Goal: Task Accomplishment & Management: Manage account settings

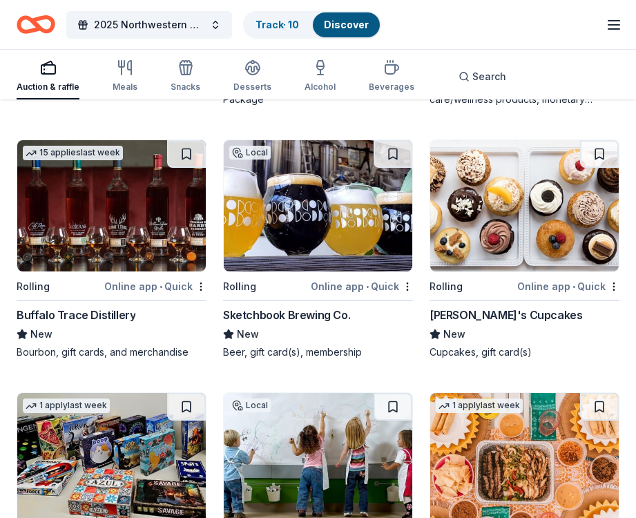
scroll to position [4601, 0]
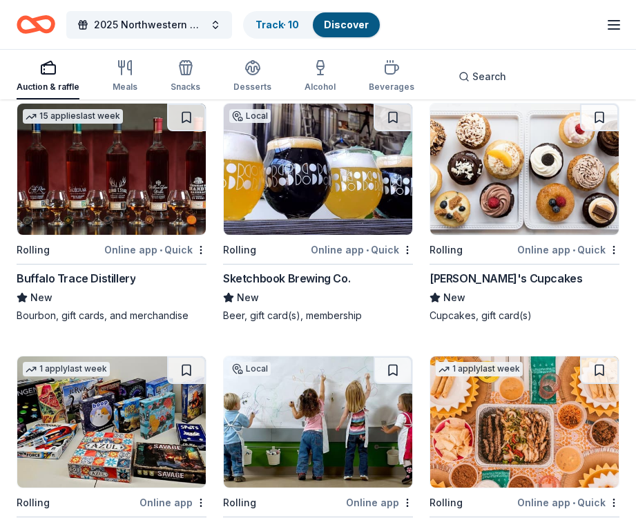
click at [299, 185] on img at bounding box center [318, 169] width 189 height 131
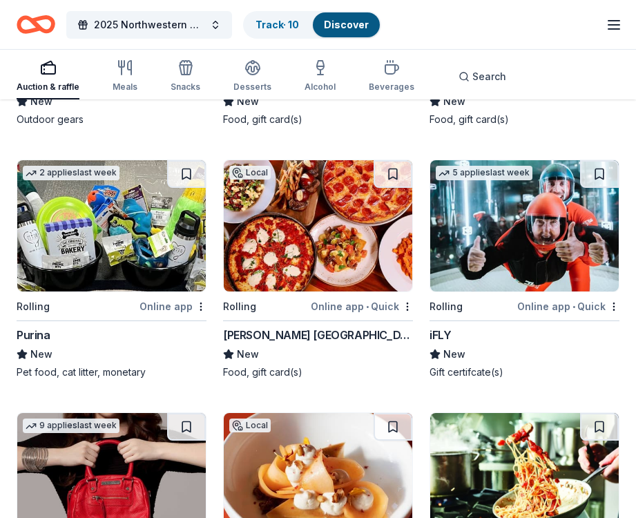
scroll to position [10703, 0]
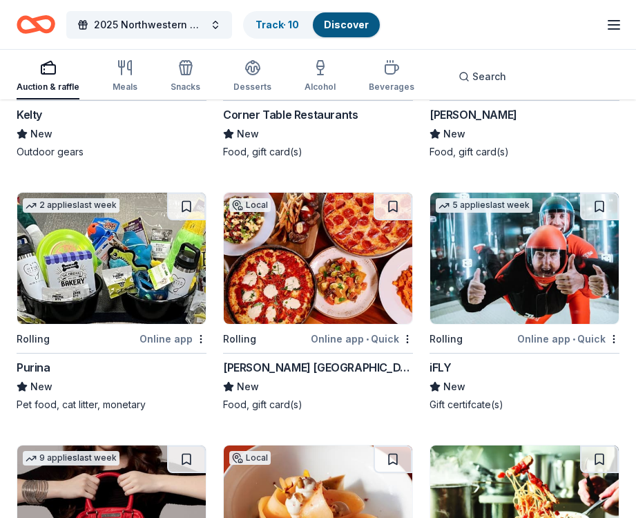
click at [492, 249] on img at bounding box center [524, 258] width 189 height 131
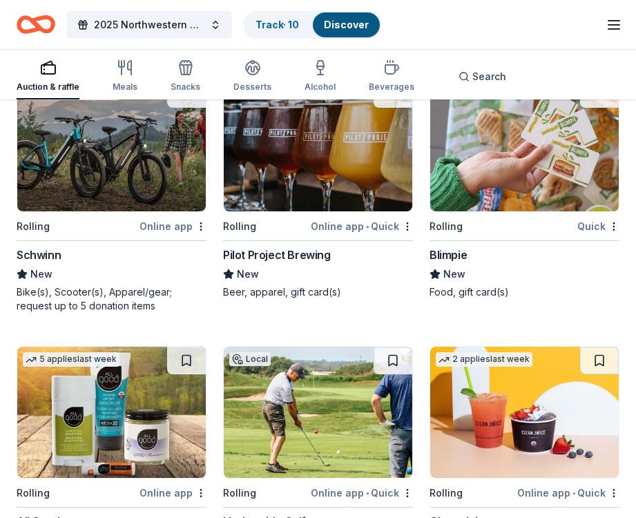
scroll to position [12362, 0]
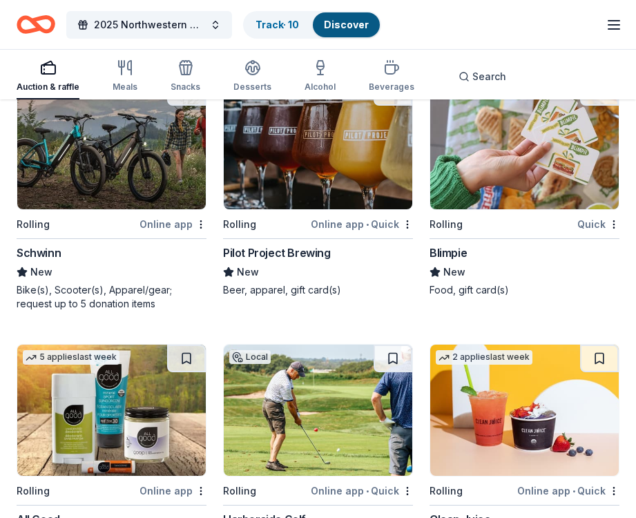
click at [318, 169] on img at bounding box center [318, 143] width 189 height 131
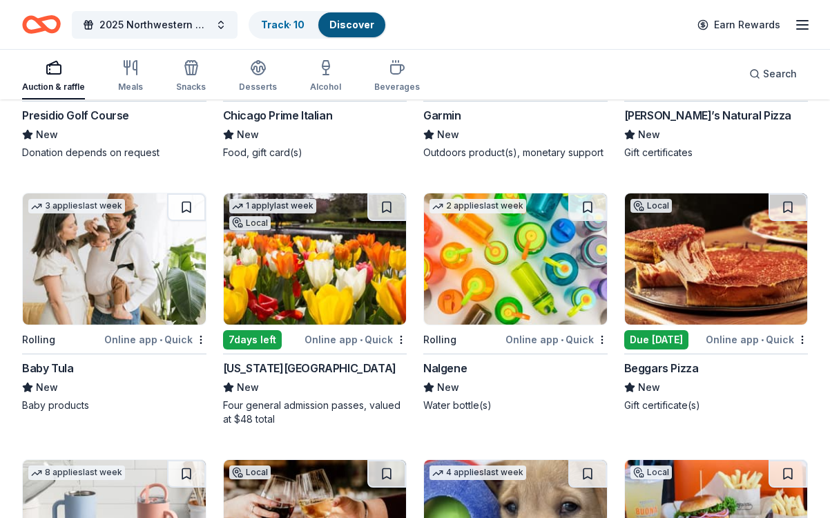
scroll to position [13089, 0]
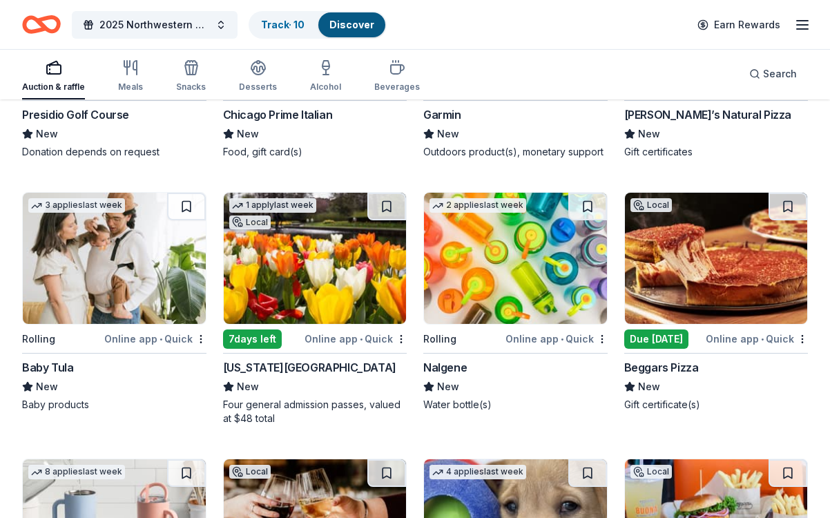
click at [635, 296] on img at bounding box center [716, 258] width 183 height 131
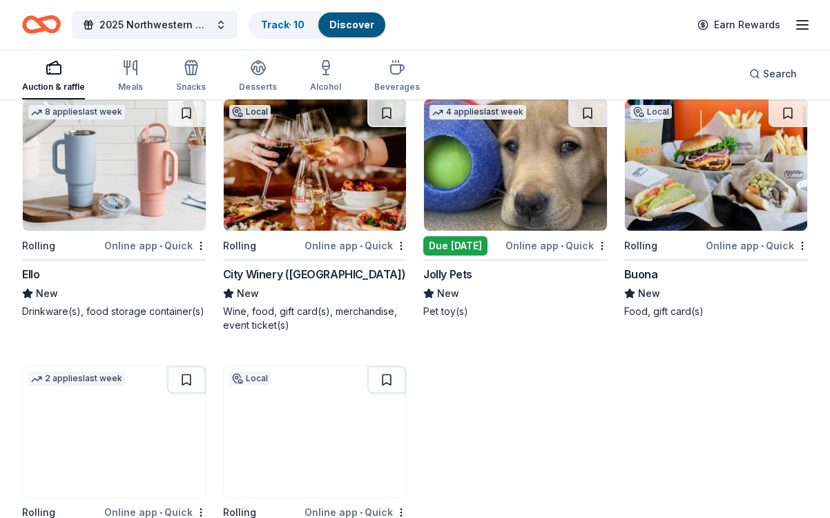
scroll to position [13440, 0]
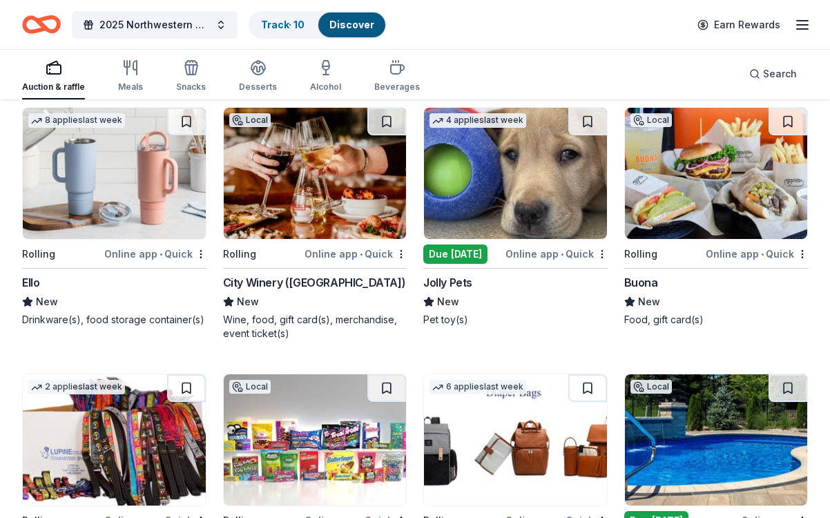
click at [523, 184] on img at bounding box center [515, 173] width 183 height 131
click at [504, 192] on img at bounding box center [515, 173] width 183 height 131
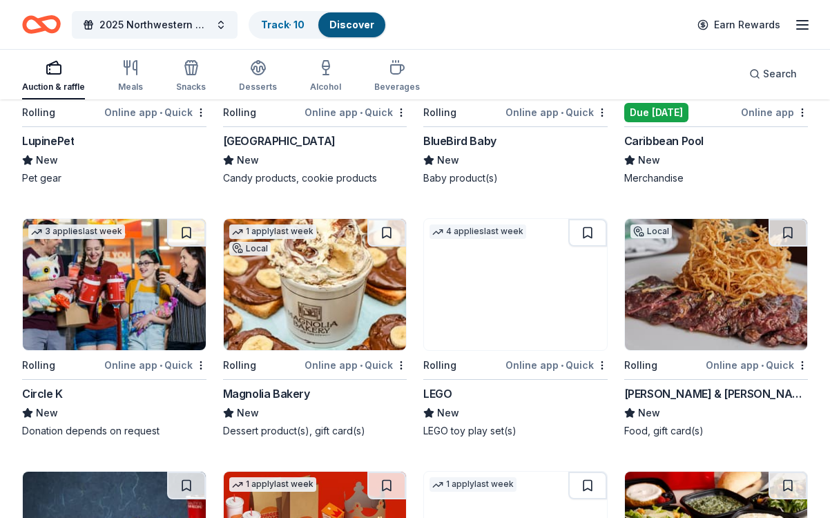
scroll to position [13851, 0]
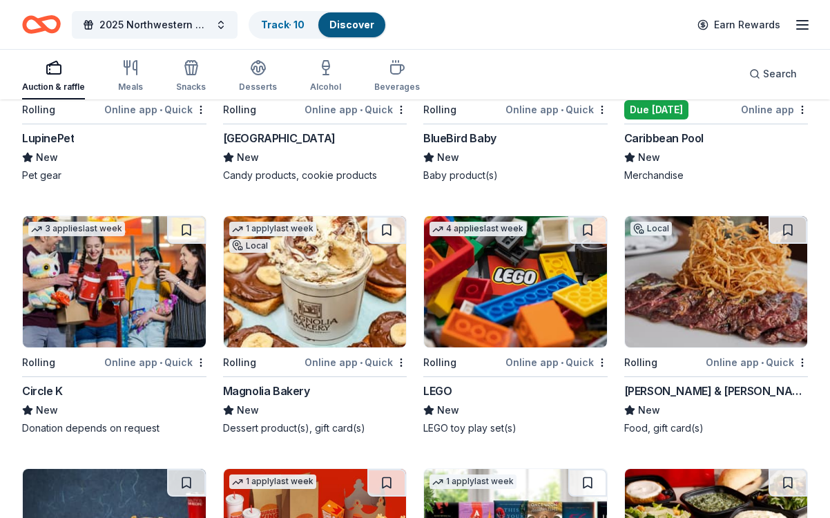
click at [303, 289] on img at bounding box center [315, 281] width 183 height 131
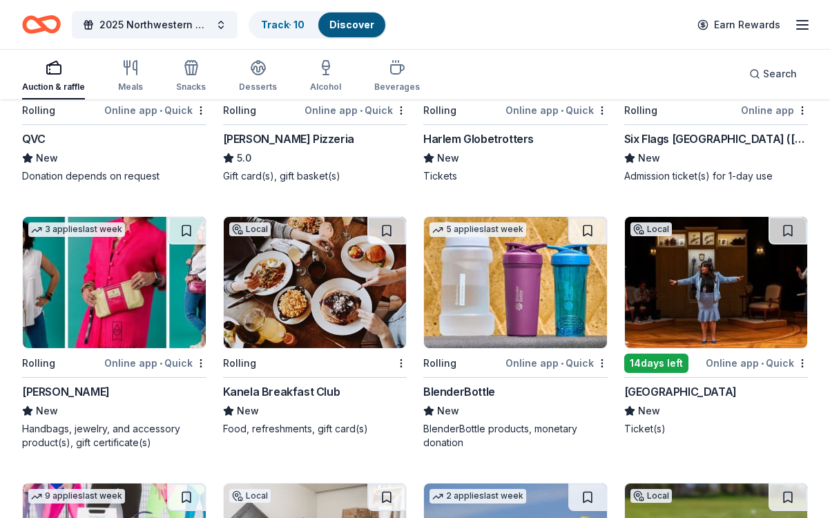
scroll to position [11622, 0]
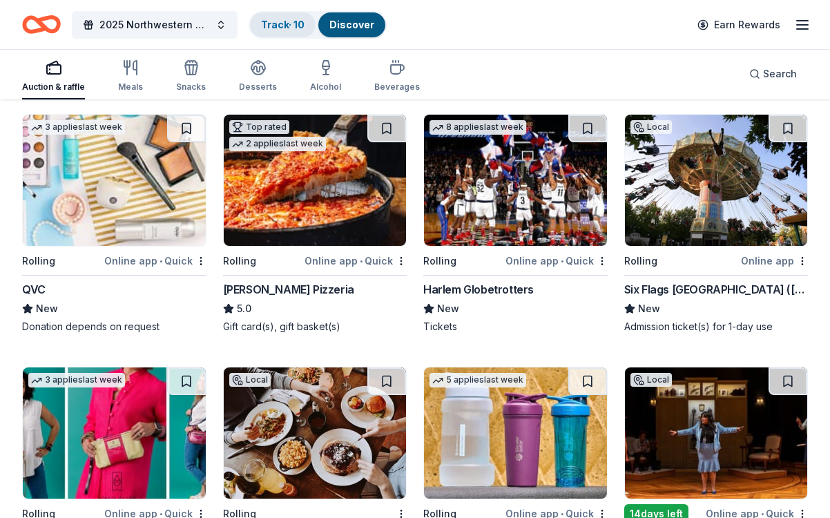
click at [284, 21] on link "Track · 10" at bounding box center [283, 25] width 44 height 12
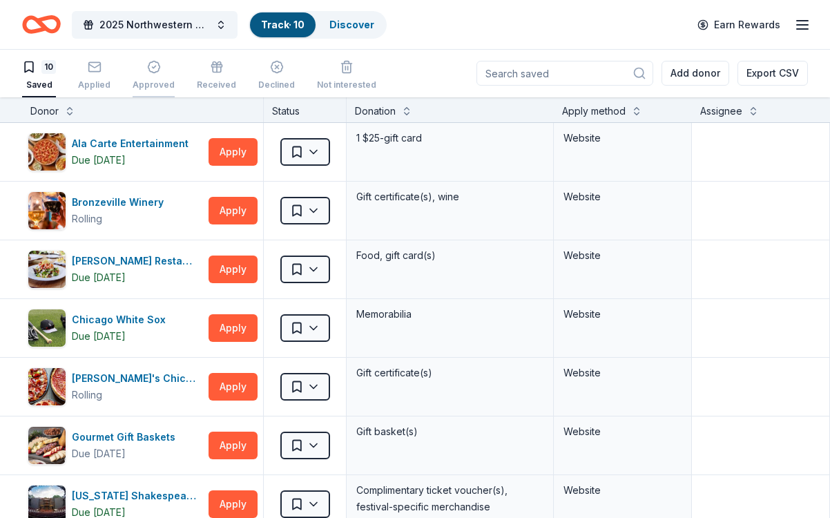
click at [150, 72] on icon "button" at bounding box center [154, 67] width 12 height 12
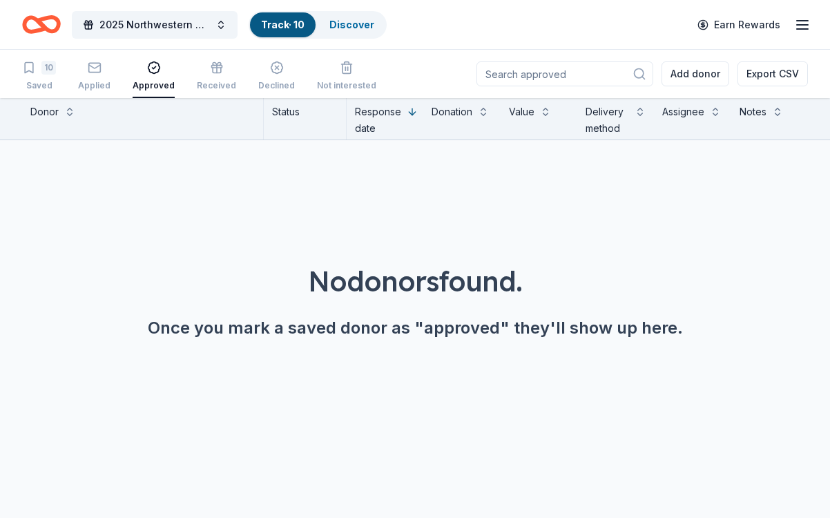
click at [69, 77] on div "10 Saved Applied Approved Received Declined Not interested" at bounding box center [199, 76] width 354 height 43
click at [89, 73] on icon "button" at bounding box center [95, 68] width 14 height 14
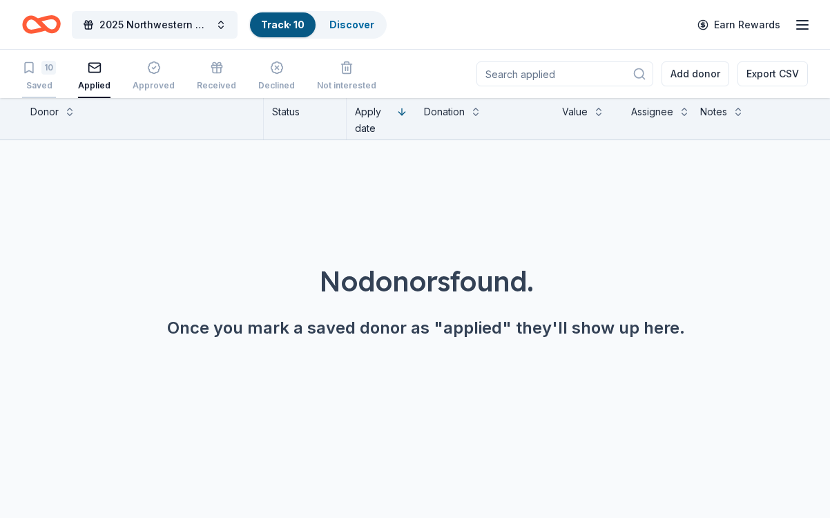
click at [52, 74] on div "10" at bounding box center [48, 68] width 15 height 14
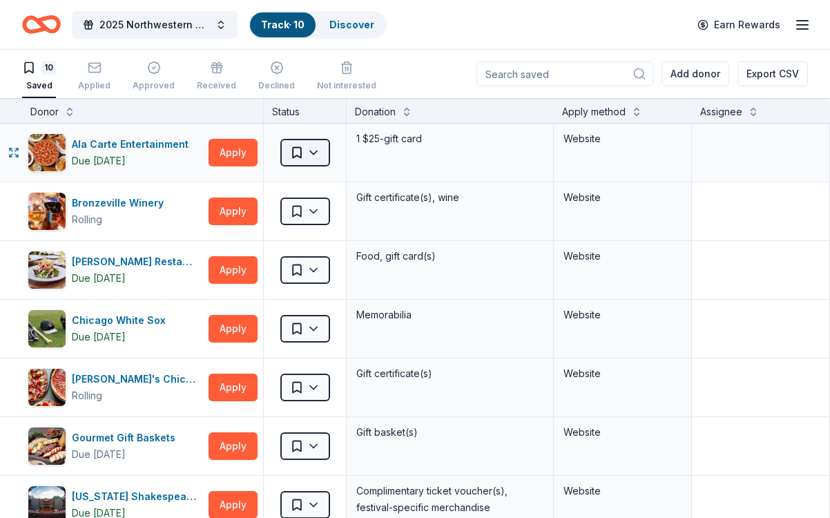
click at [305, 148] on html "2025 Northwestern University Dance Marathon Alumni Gala Track · 10 Discover Ear…" at bounding box center [415, 259] width 830 height 518
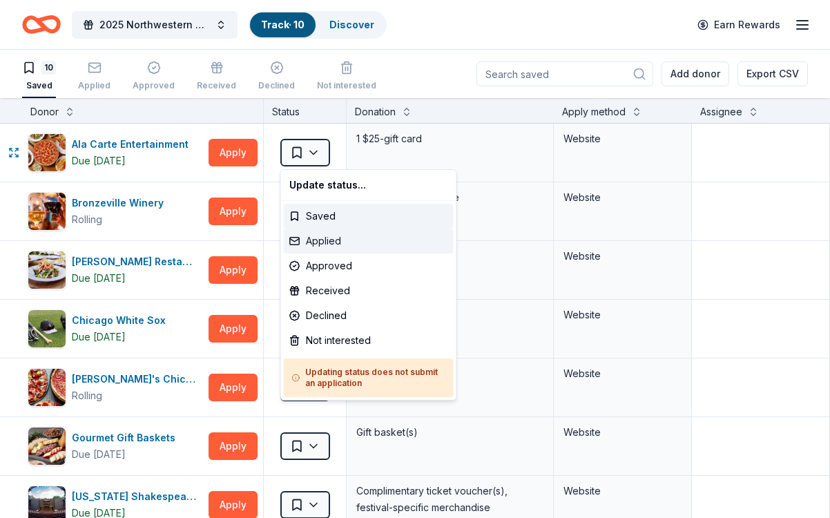
click at [334, 241] on div "Applied" at bounding box center [369, 241] width 170 height 25
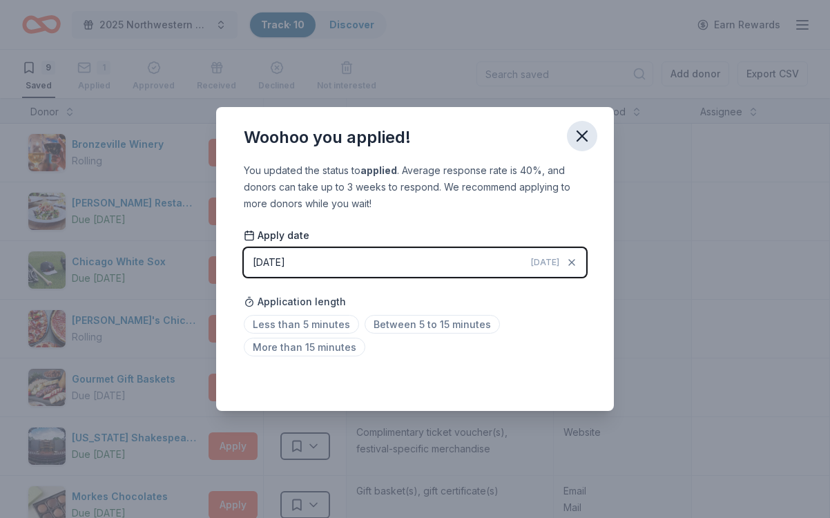
click at [585, 133] on icon "button" at bounding box center [582, 136] width 10 height 10
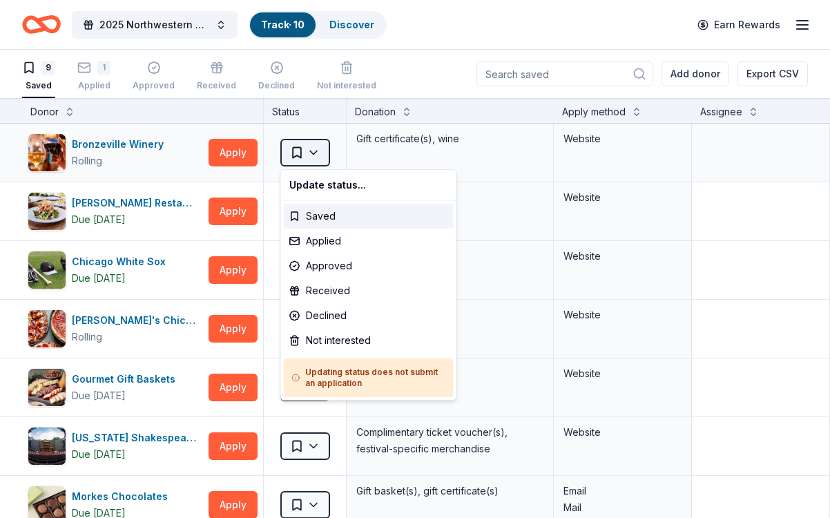
click at [315, 155] on html "2025 Northwestern University Dance Marathon Alumni Gala Track · 10 Discover Ear…" at bounding box center [415, 259] width 830 height 518
click at [329, 242] on div "Applied" at bounding box center [369, 241] width 170 height 25
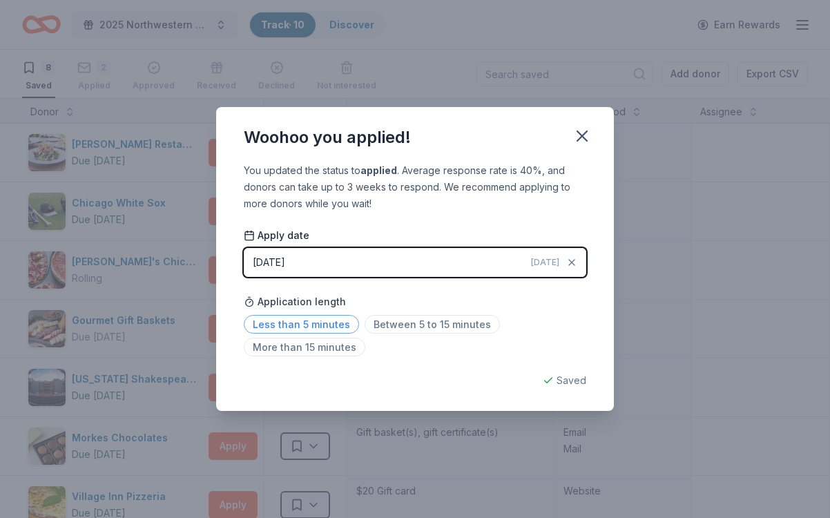
click at [309, 322] on span "Less than 5 minutes" at bounding box center [301, 324] width 115 height 19
click at [447, 99] on div "Woohoo you applied! You updated the status to applied . Average response rate i…" at bounding box center [415, 259] width 830 height 518
click at [587, 141] on icon "button" at bounding box center [582, 136] width 10 height 10
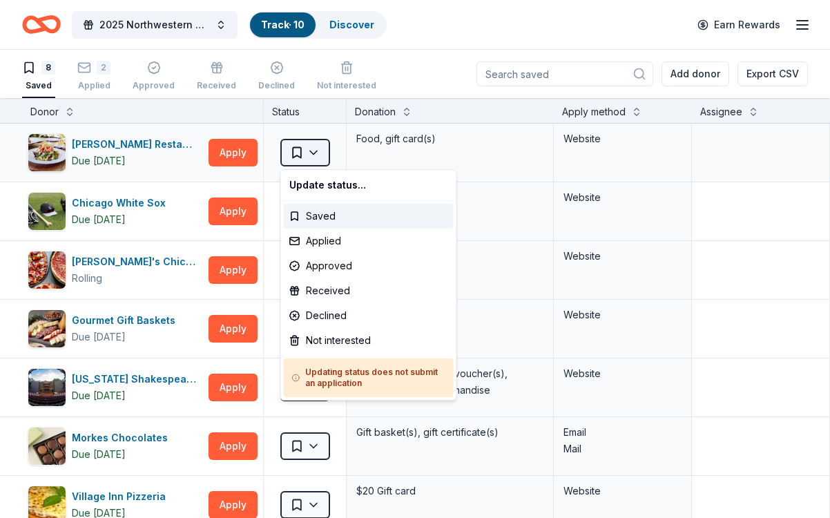
click at [312, 154] on html "2025 Northwestern University Dance Marathon Alumni Gala Track · 10 Discover Ear…" at bounding box center [415, 259] width 830 height 518
click at [329, 242] on div "Applied" at bounding box center [369, 241] width 170 height 25
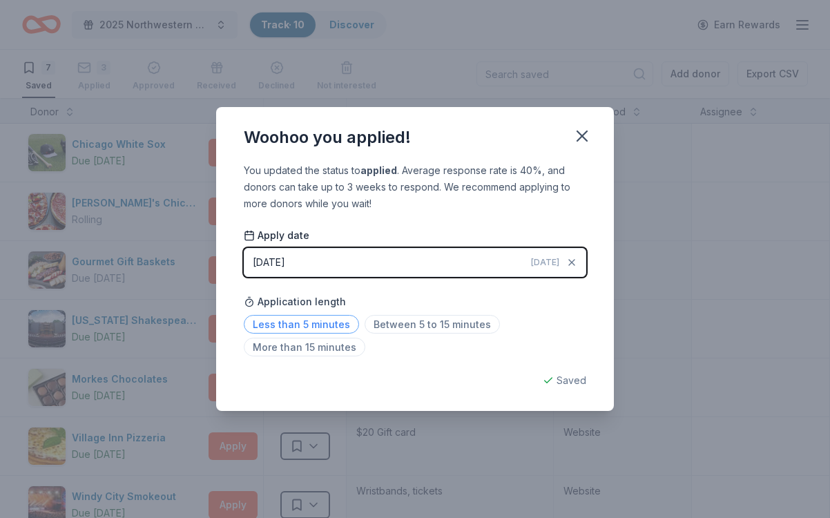
click at [318, 322] on span "Less than 5 minutes" at bounding box center [301, 324] width 115 height 19
click at [578, 133] on icon "button" at bounding box center [582, 136] width 10 height 10
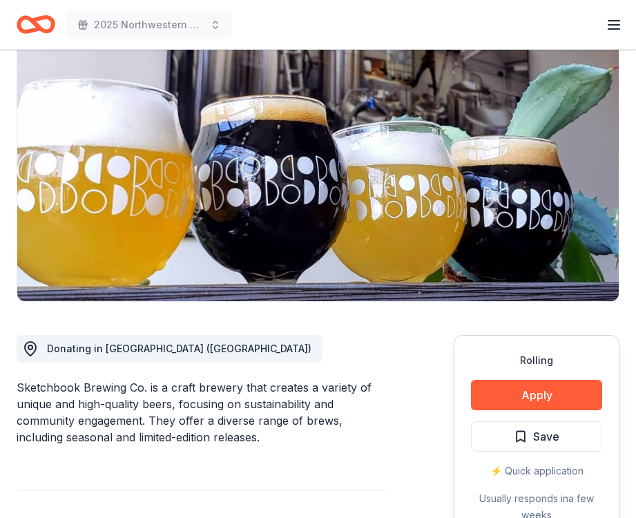
scroll to position [123, 0]
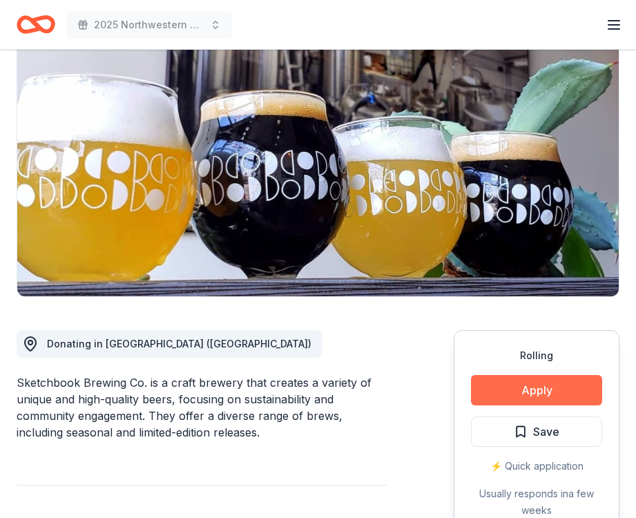
click at [510, 390] on button "Apply" at bounding box center [536, 390] width 131 height 30
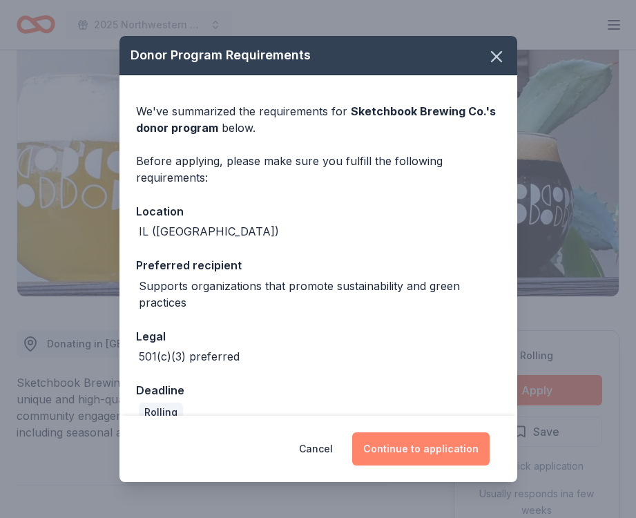
click at [398, 446] on button "Continue to application" at bounding box center [420, 448] width 137 height 33
